Goal: Transaction & Acquisition: Purchase product/service

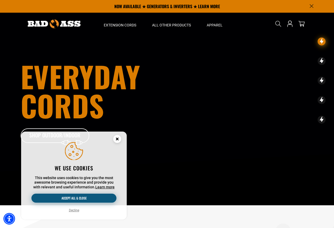
click at [95, 196] on button "Accept all & close" at bounding box center [73, 197] width 85 height 9
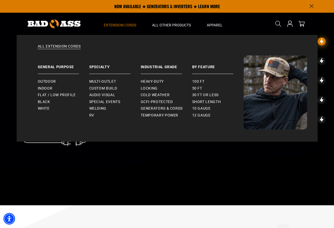
click at [118, 24] on span "Extension Cords" at bounding box center [120, 25] width 32 height 5
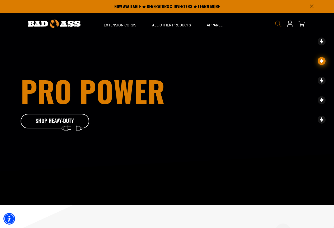
click at [276, 23] on icon "Search" at bounding box center [278, 23] width 7 height 7
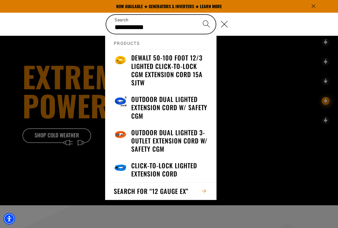
drag, startPoint x: 180, startPoint y: 37, endPoint x: 138, endPoint y: 36, distance: 42.0
click at [138, 36] on h2 "Products" at bounding box center [161, 42] width 94 height 15
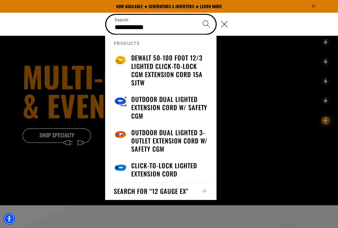
drag, startPoint x: 154, startPoint y: 27, endPoint x: 146, endPoint y: 26, distance: 7.7
click at [147, 26] on input "**********" at bounding box center [160, 24] width 109 height 19
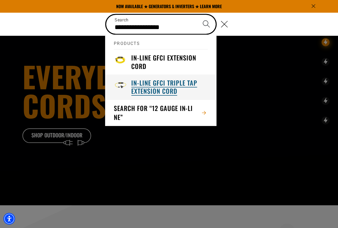
type input "**********"
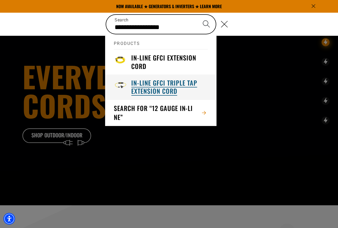
click at [139, 87] on h3 "In-Line GFCI Triple Tap Extension Cord" at bounding box center [169, 87] width 77 height 16
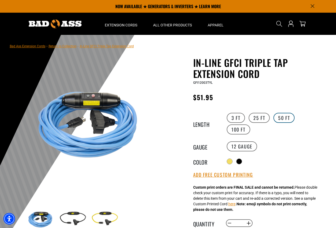
click at [280, 118] on label "50 FT" at bounding box center [283, 118] width 21 height 10
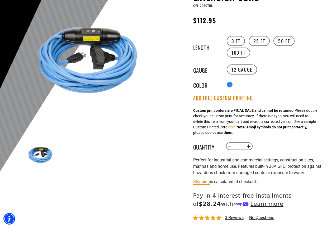
scroll to position [79, 0]
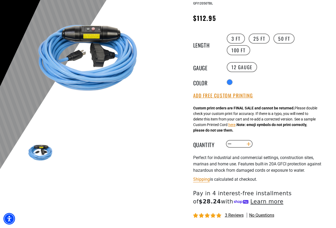
click at [248, 144] on button "Increase quantity for In-Line GFCI Triple Tap Extension Cord" at bounding box center [248, 143] width 8 height 9
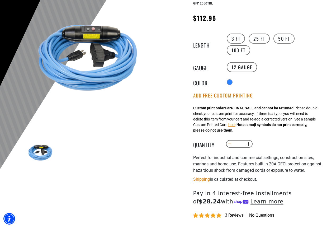
click at [228, 144] on button "Decrease quantity for In-Line GFCI Triple Tap Extension Cord" at bounding box center [229, 143] width 8 height 9
click at [250, 144] on button "Increase quantity for In-Line GFCI Triple Tap Extension Cord" at bounding box center [248, 143] width 8 height 9
type input "*"
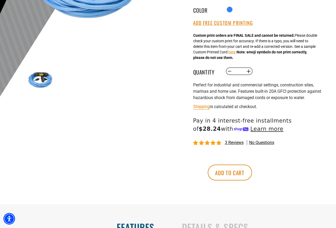
scroll to position [158, 0]
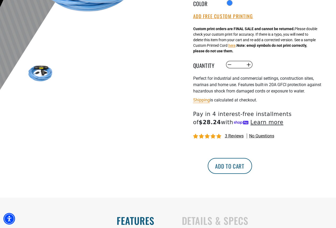
click at [252, 164] on button "Add to cart" at bounding box center [230, 166] width 44 height 16
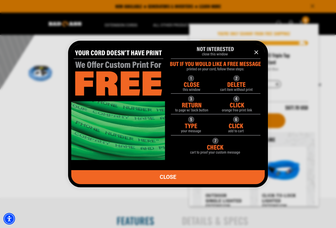
click at [255, 51] on icon "information" at bounding box center [256, 52] width 3 height 3
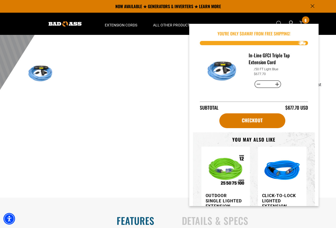
click at [174, 94] on div "In-Line GFCI Triple Tap Extension Cord In-Line GFCI Triple Tap Extension Cord G…" at bounding box center [247, 48] width 150 height 299
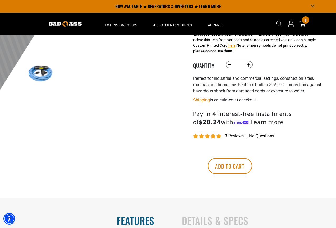
scroll to position [53, 0]
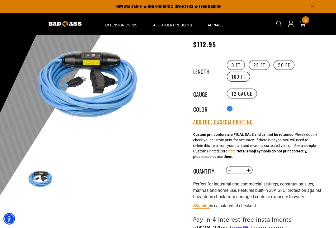
click at [239, 75] on label "100 FT" at bounding box center [238, 76] width 23 height 10
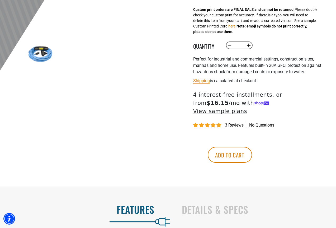
scroll to position [185, 0]
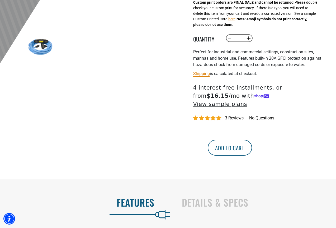
click at [252, 141] on button "Add to cart" at bounding box center [230, 148] width 44 height 16
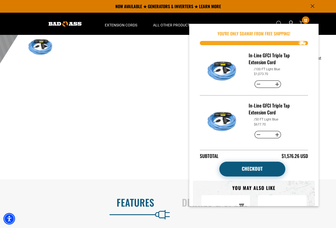
click at [246, 168] on link "Checkout" at bounding box center [252, 168] width 66 height 15
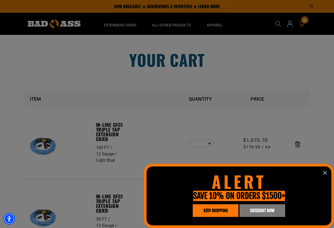
click at [324, 173] on icon "information" at bounding box center [325, 172] width 6 height 6
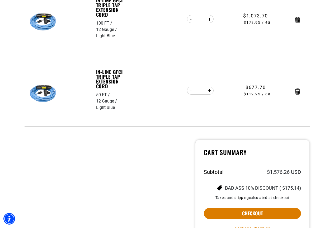
scroll to position [132, 0]
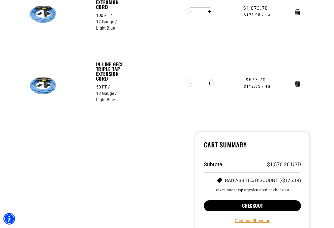
click at [248, 204] on button "Checkout" at bounding box center [252, 205] width 97 height 11
